Goal: Transaction & Acquisition: Book appointment/travel/reservation

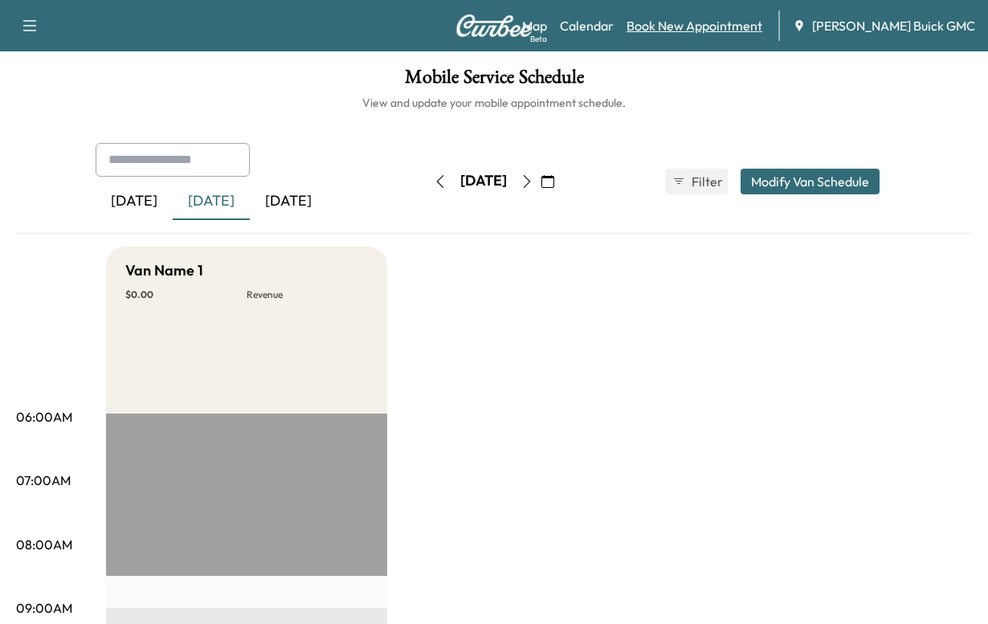
click at [679, 26] on link "Book New Appointment" at bounding box center [695, 25] width 136 height 19
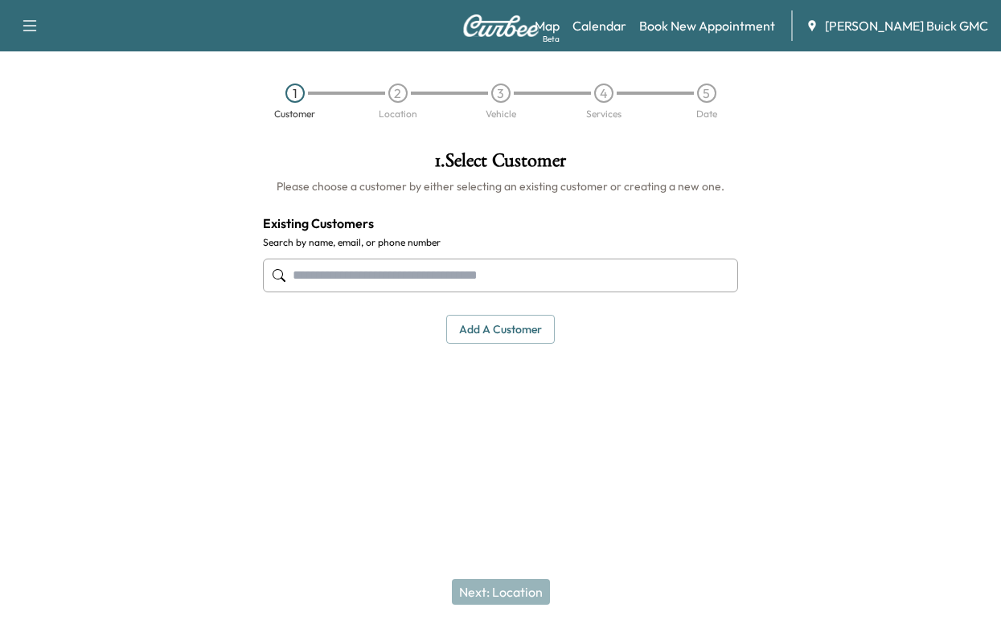
click at [367, 293] on input "text" at bounding box center [500, 276] width 475 height 34
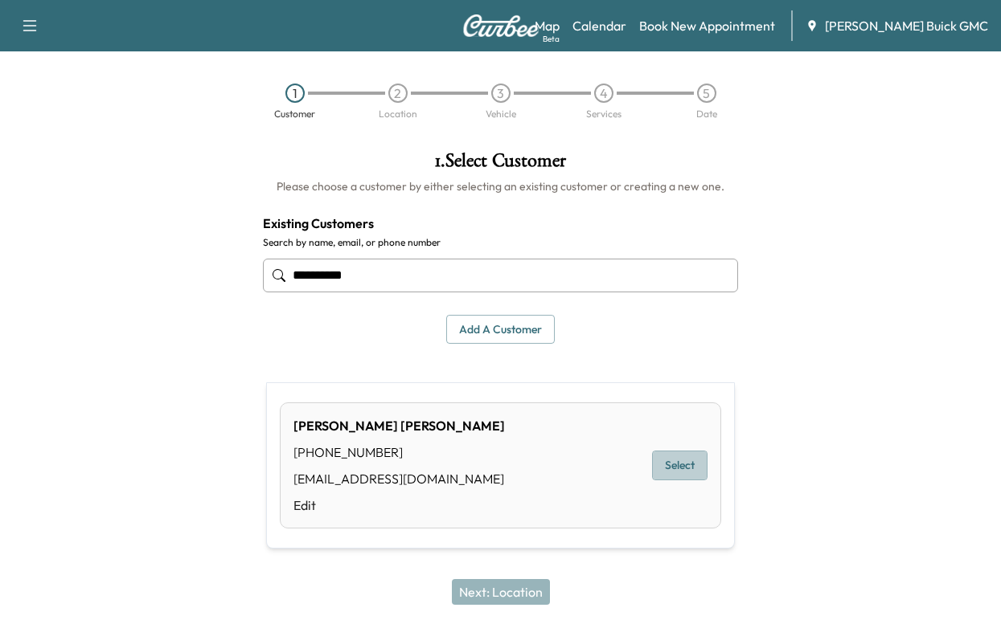
click at [668, 475] on button "Select" at bounding box center [679, 466] width 55 height 30
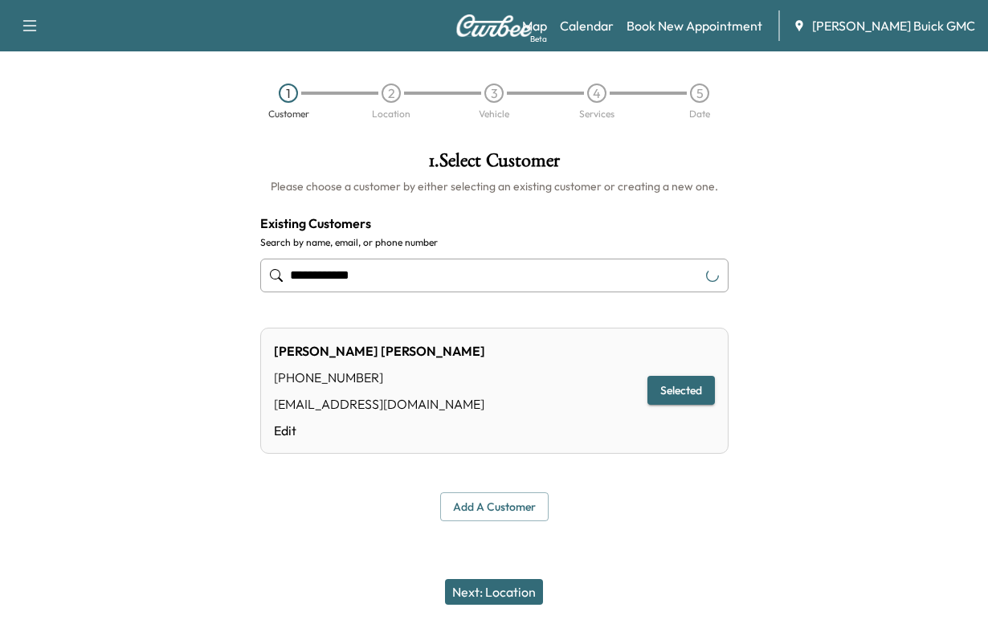
type input "**********"
click at [493, 582] on button "Next: Location" at bounding box center [494, 592] width 98 height 26
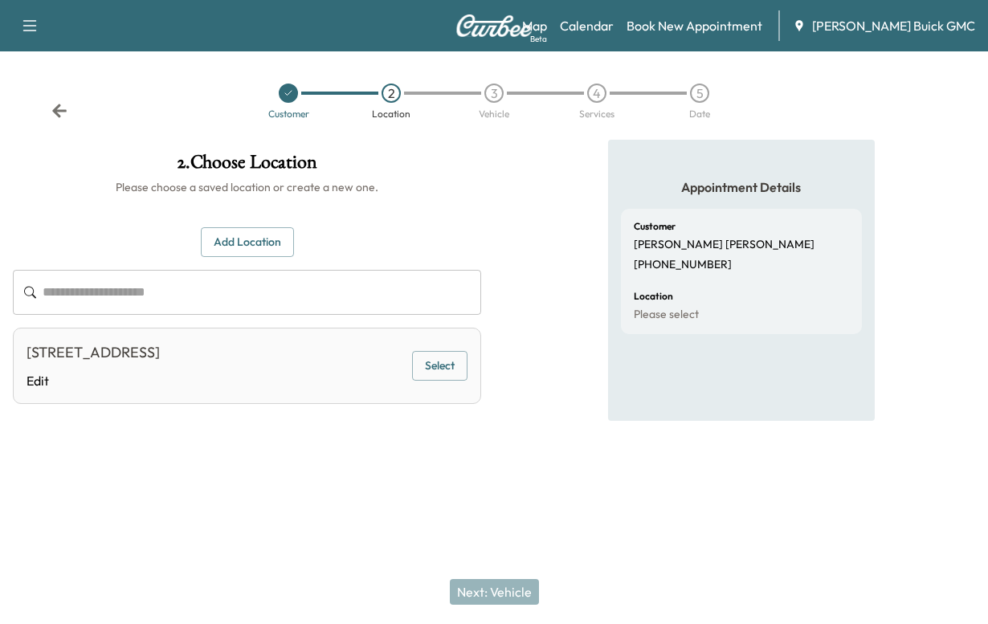
click at [428, 381] on button "Select" at bounding box center [439, 366] width 55 height 30
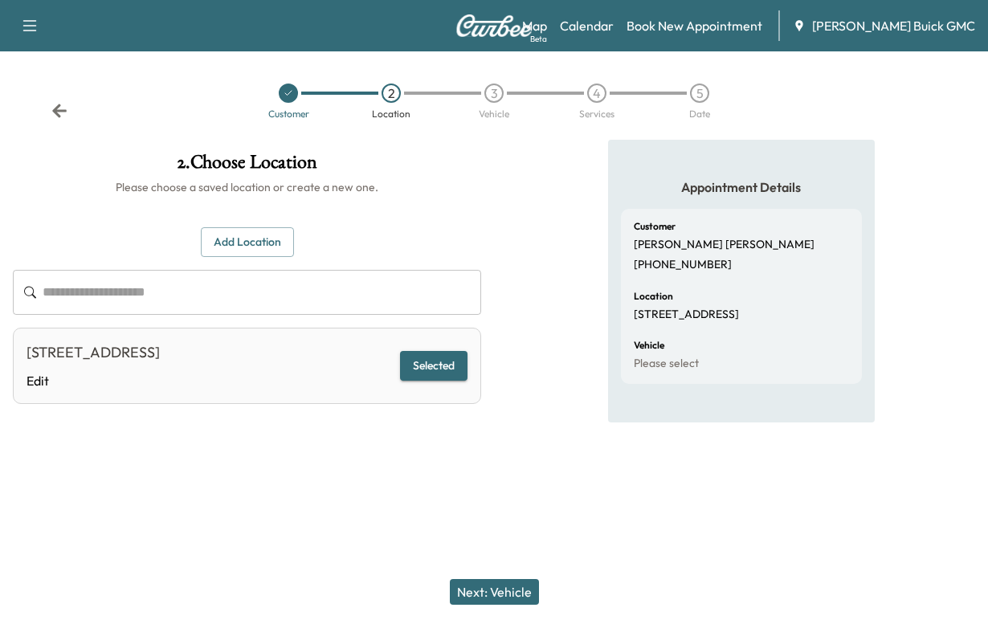
click at [495, 580] on button "Next: Vehicle" at bounding box center [494, 592] width 89 height 26
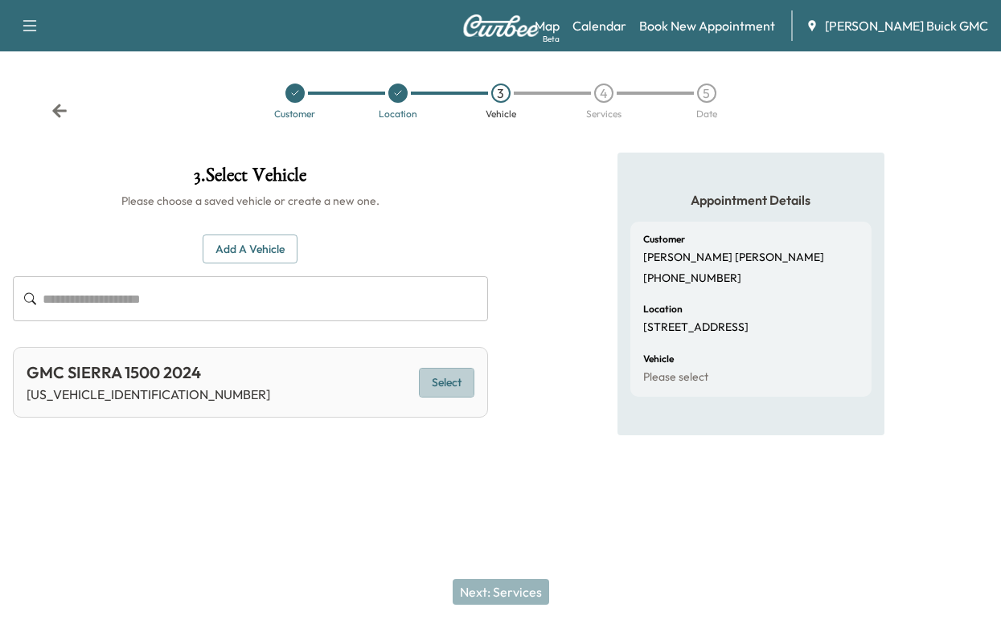
click at [432, 398] on button "Select" at bounding box center [446, 383] width 55 height 30
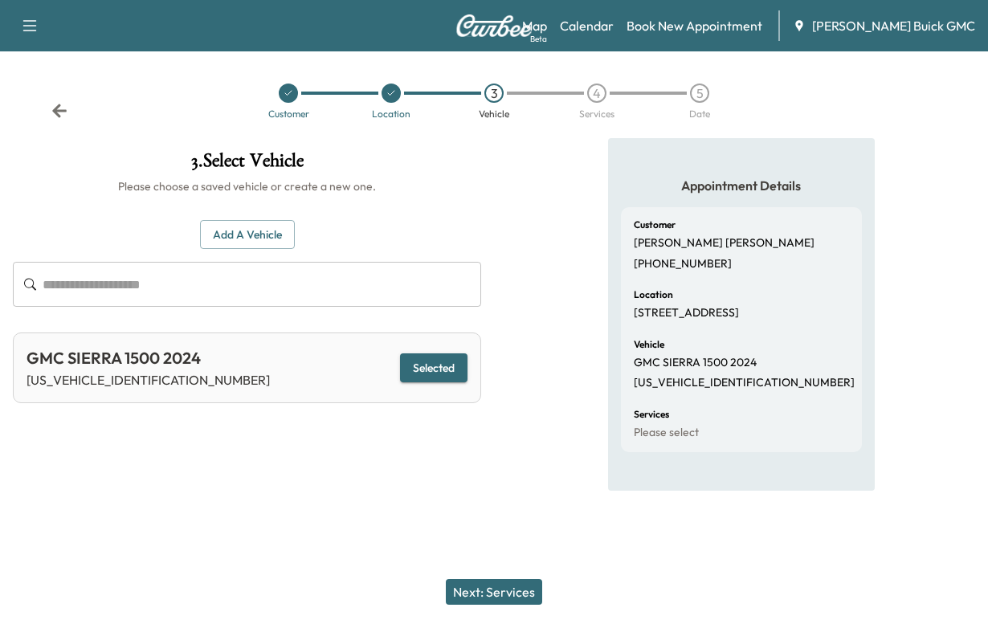
click at [492, 579] on button "Next: Services" at bounding box center [494, 592] width 96 height 26
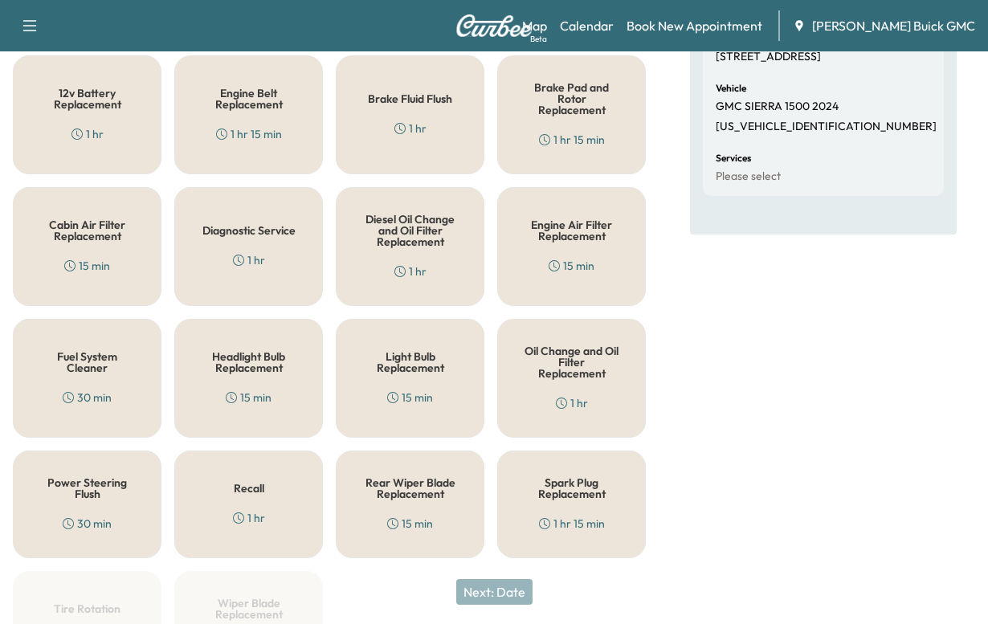
scroll to position [402, 0]
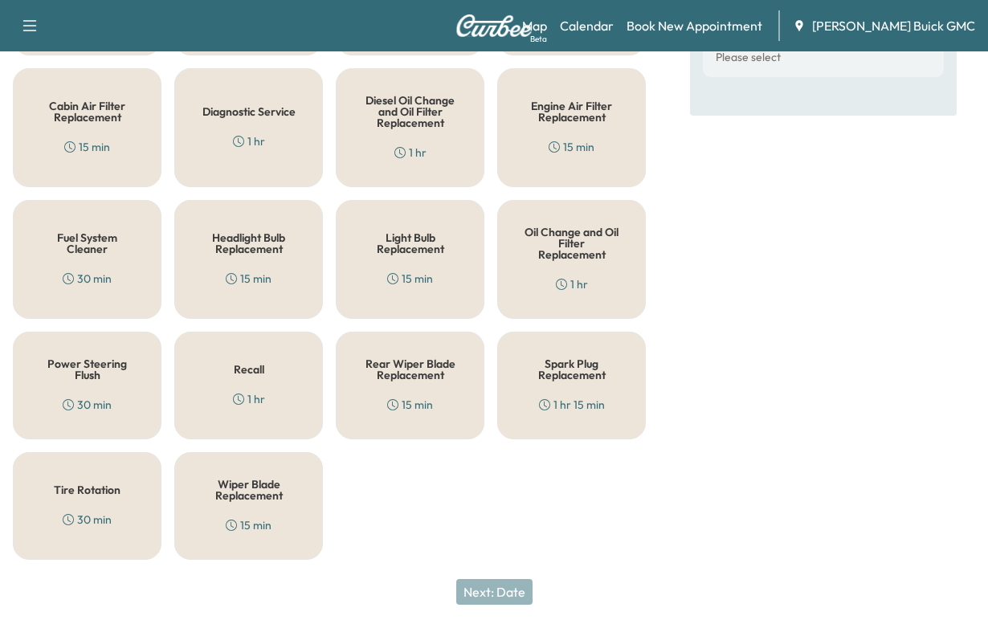
click at [559, 260] on h5 "Oil Change and Oil Filter Replacement" at bounding box center [572, 244] width 96 height 34
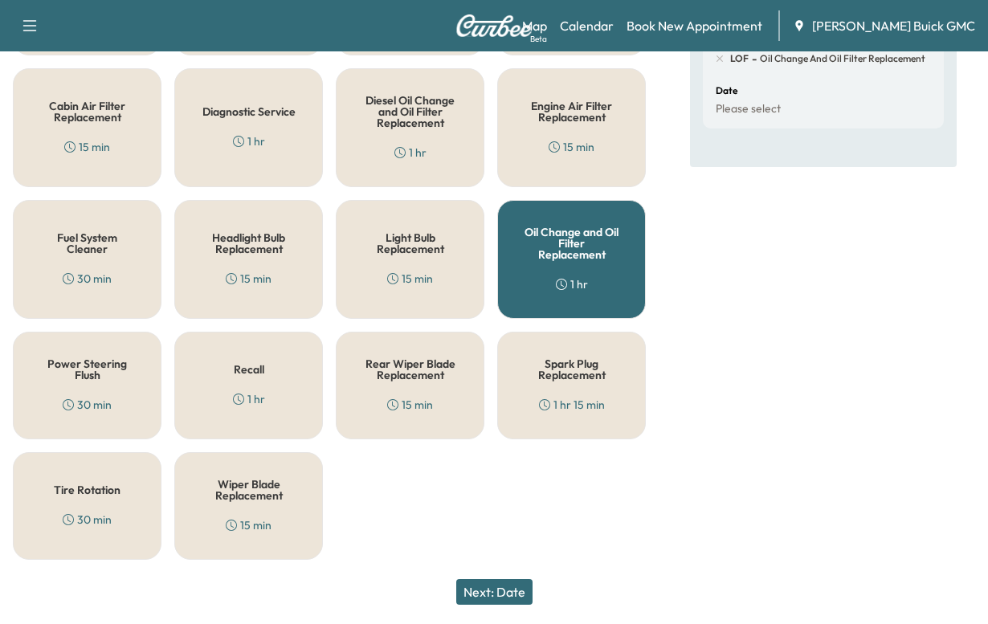
click at [490, 579] on button "Next: Date" at bounding box center [494, 592] width 76 height 26
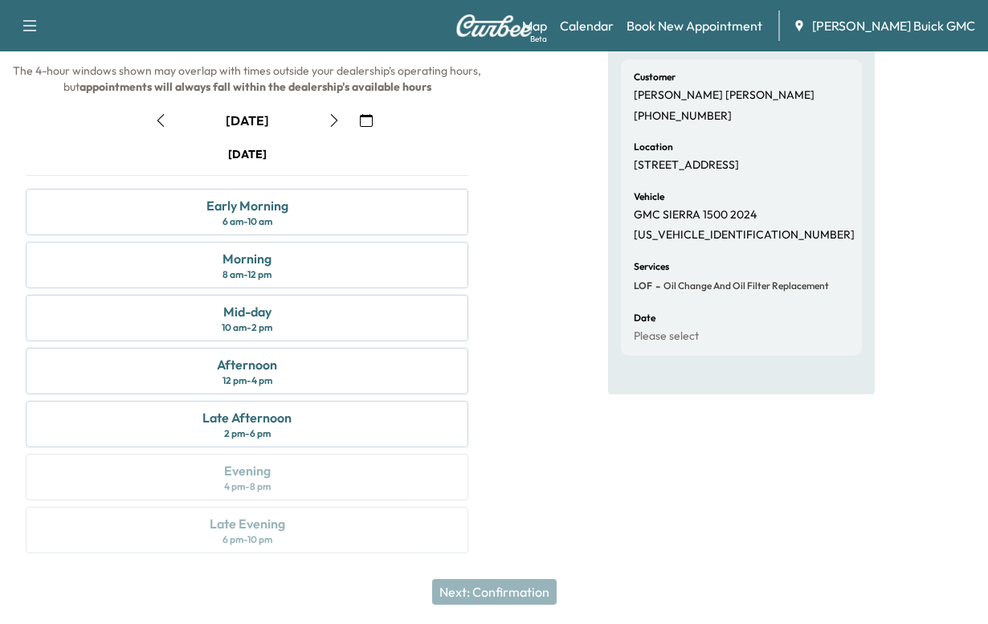
scroll to position [137, 0]
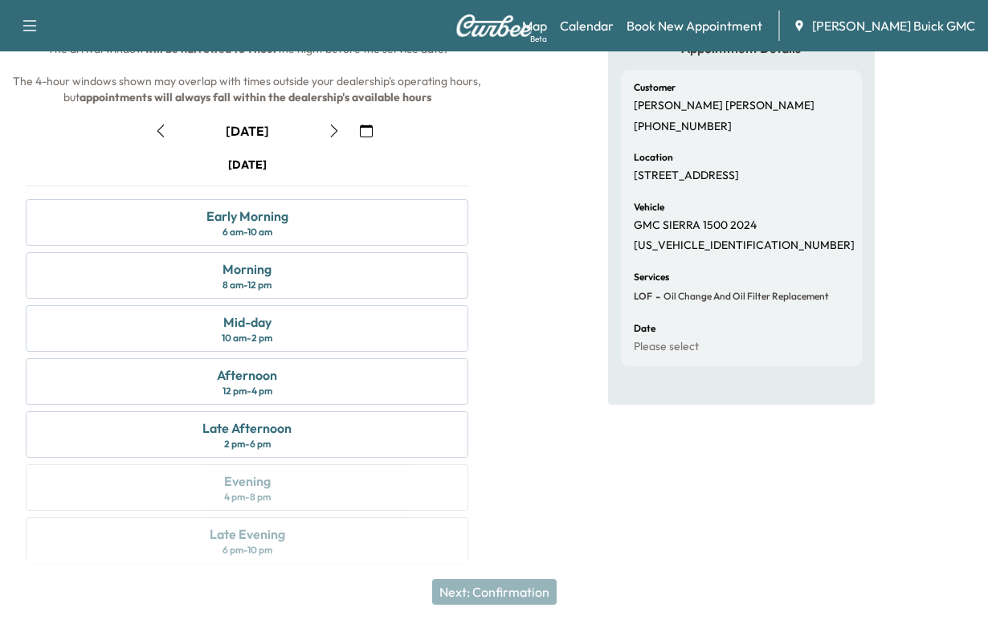
click at [336, 137] on icon "button" at bounding box center [334, 131] width 13 height 13
click at [247, 279] on div "Morning" at bounding box center [247, 269] width 49 height 19
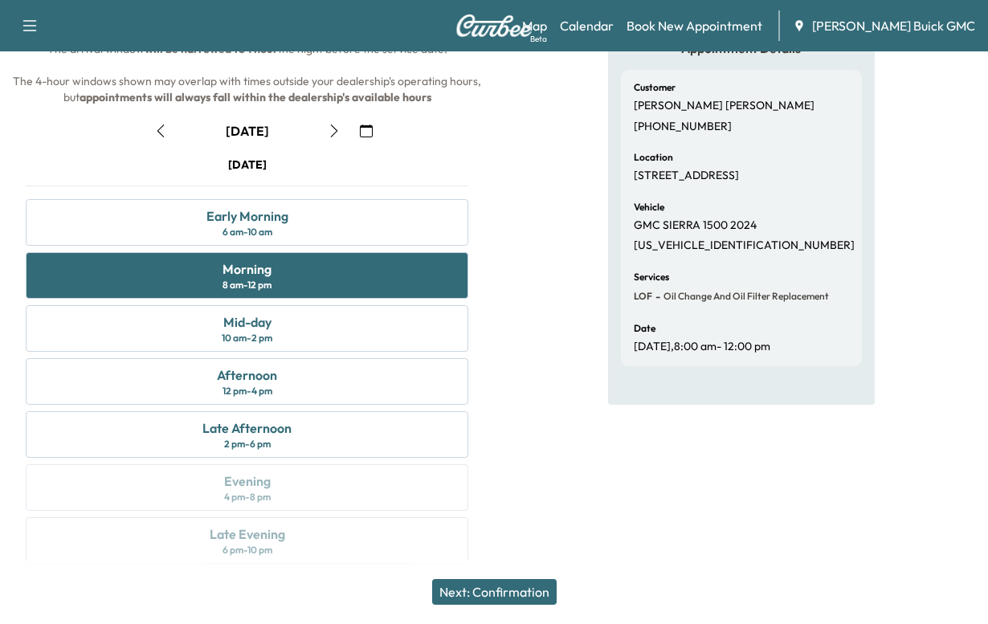
click at [486, 579] on button "Next: Confirmation" at bounding box center [494, 592] width 125 height 26
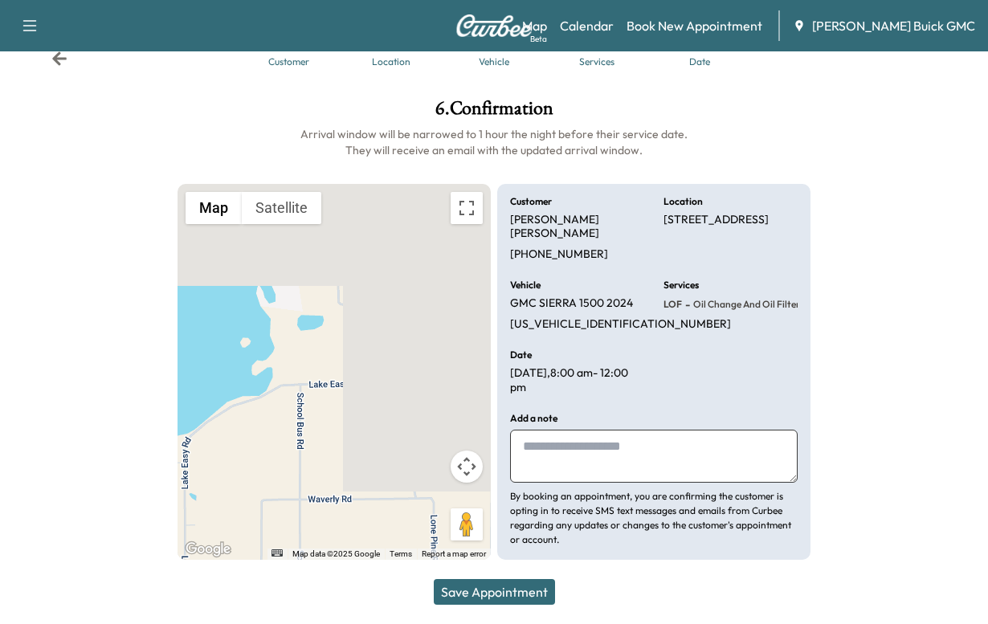
click at [585, 483] on textarea at bounding box center [654, 456] width 288 height 53
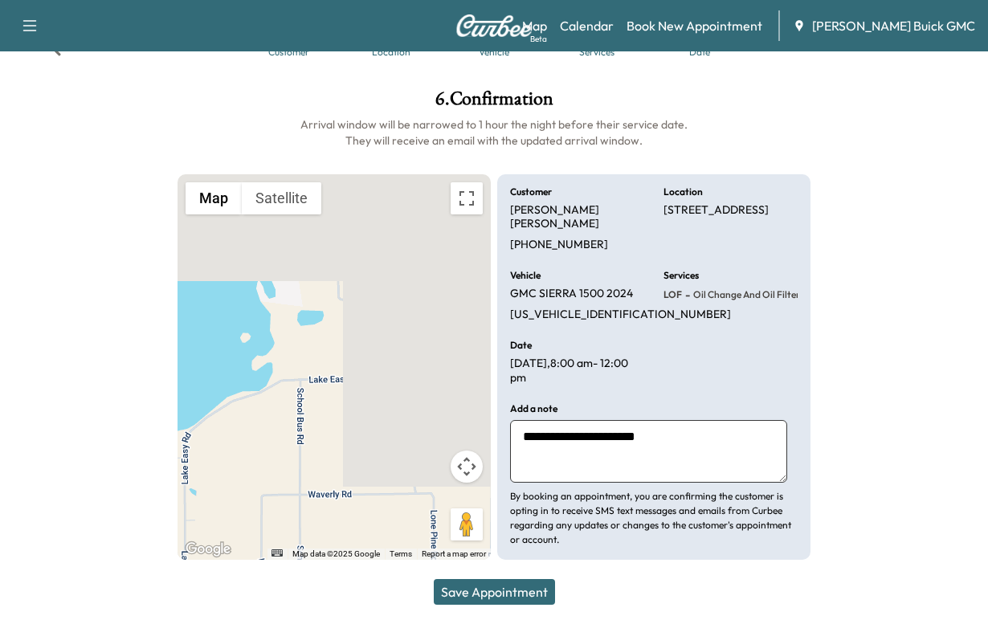
type textarea "**********"
click at [478, 579] on button "Save Appointment" at bounding box center [494, 592] width 121 height 26
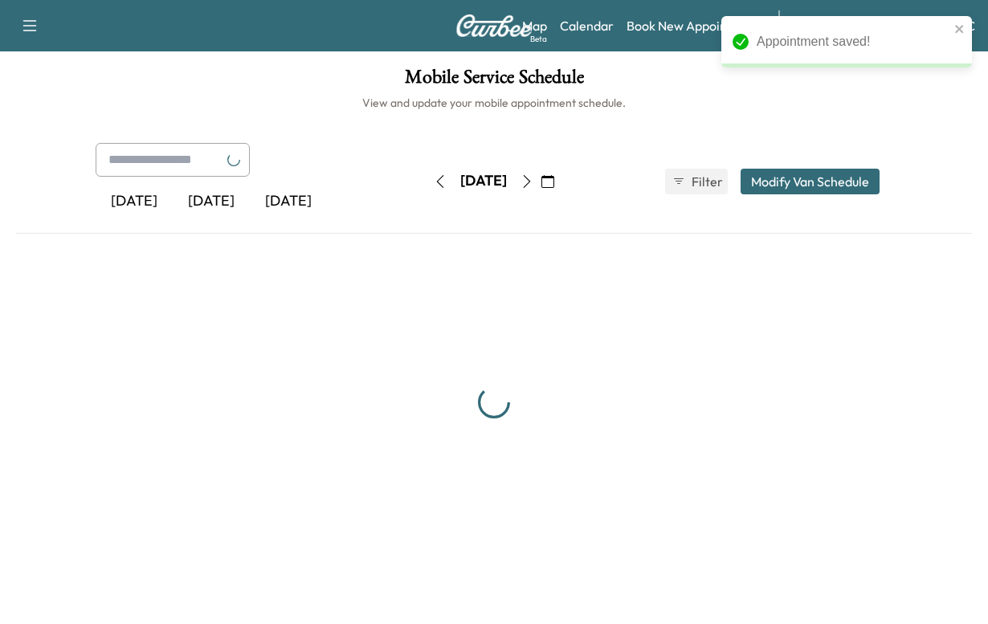
scroll to position [137, 0]
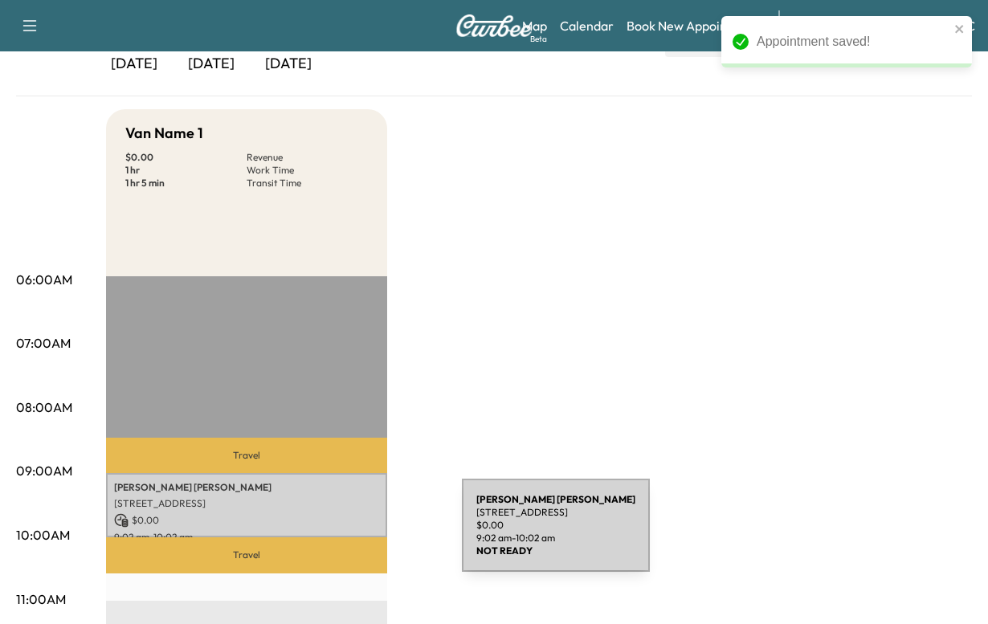
click at [342, 494] on p "[PERSON_NAME]" at bounding box center [246, 487] width 265 height 13
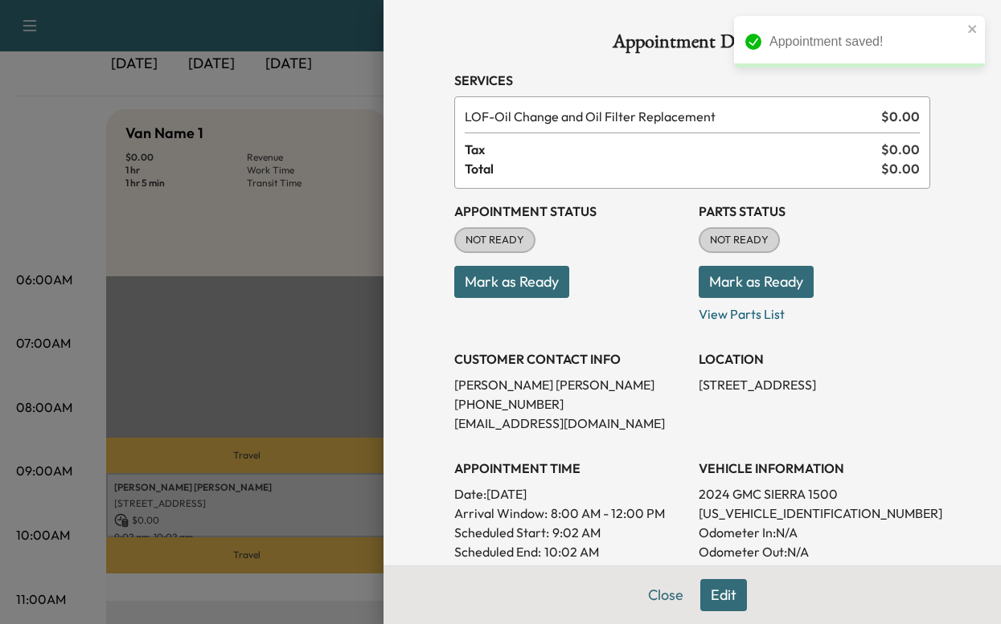
click at [505, 298] on button "Mark as Ready" at bounding box center [511, 282] width 115 height 32
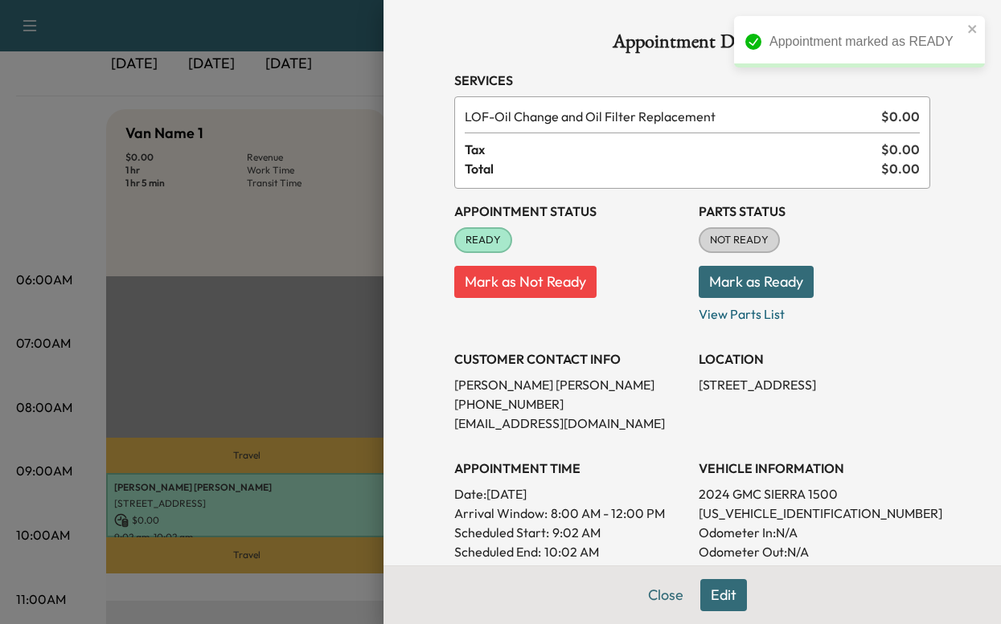
click at [749, 298] on button "Mark as Ready" at bounding box center [755, 282] width 115 height 32
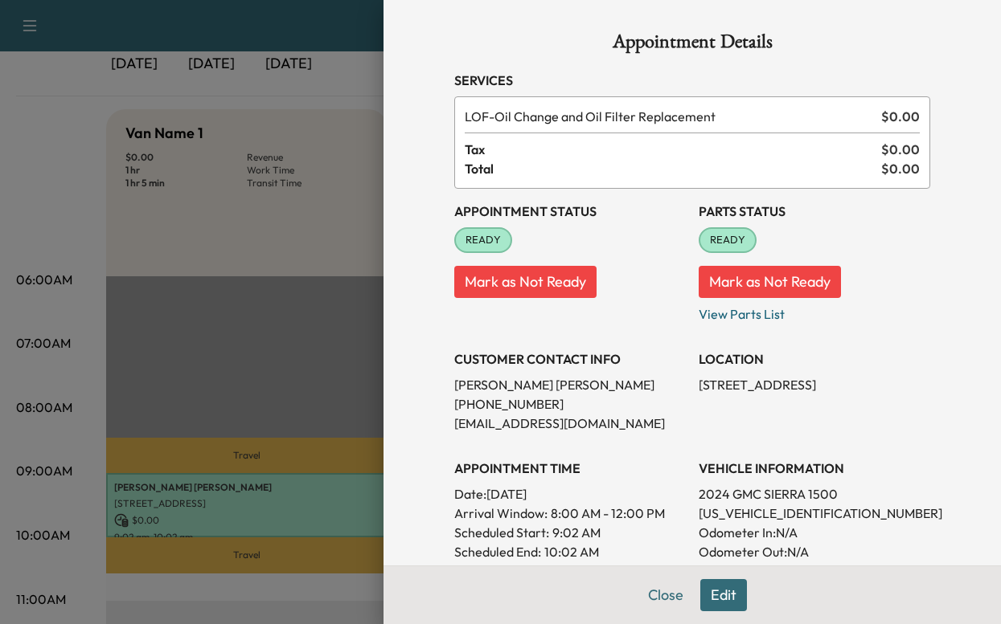
click at [628, 590] on div "Appointment Details Services LOF - Oil Change and Oil Filter Replacement $ 0.00…" at bounding box center [692, 446] width 514 height 893
click at [260, 416] on div at bounding box center [500, 312] width 1001 height 624
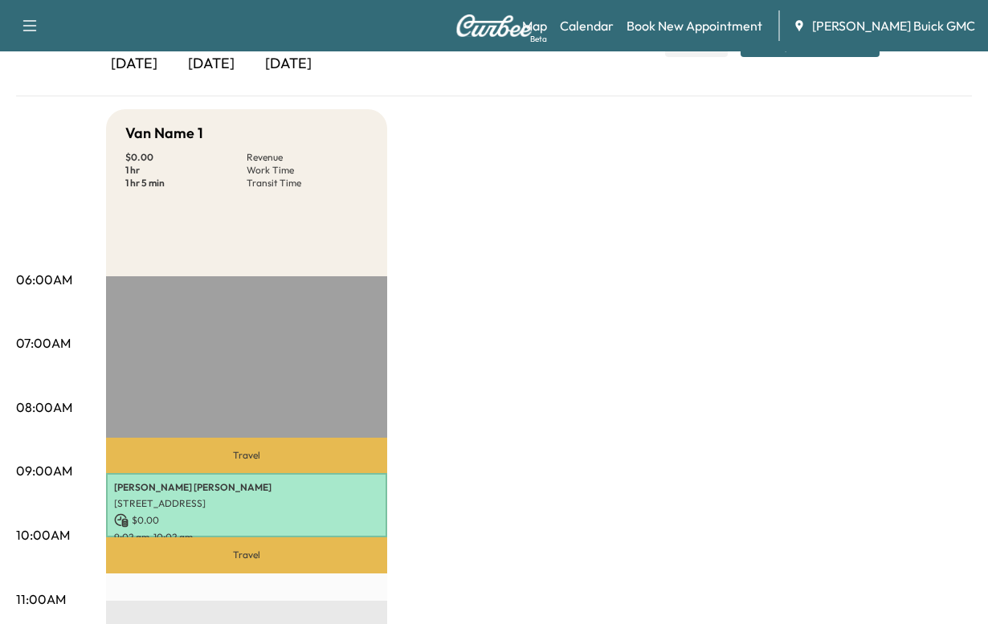
click at [243, 83] on div "[DATE]" at bounding box center [211, 64] width 77 height 37
